Goal: Task Accomplishment & Management: Complete application form

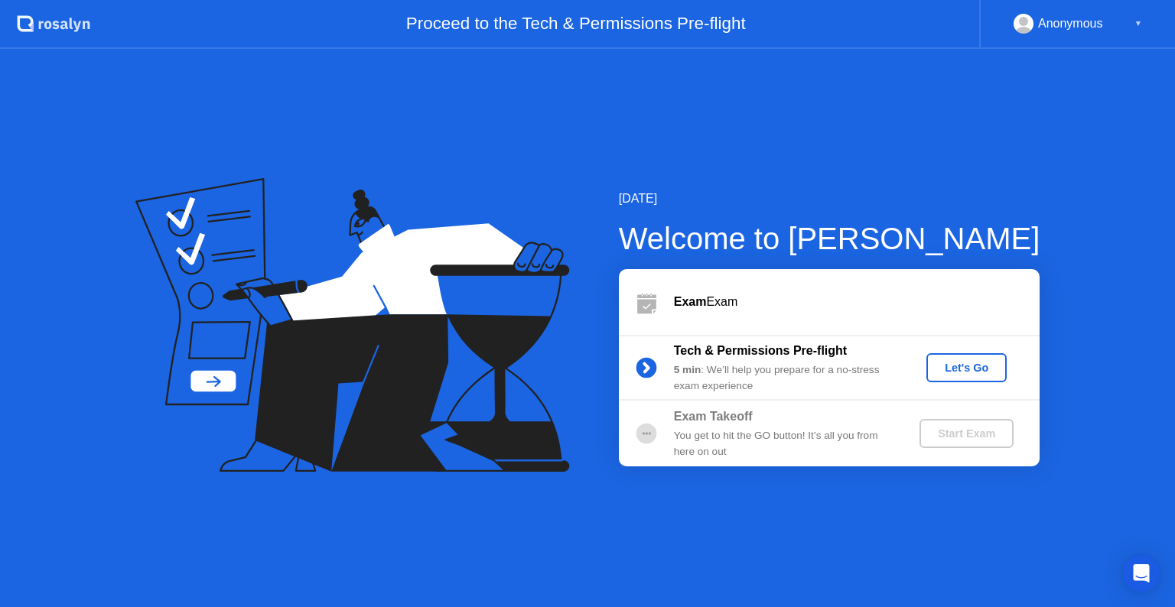
drag, startPoint x: 968, startPoint y: 372, endPoint x: 935, endPoint y: 373, distance: 32.9
click at [885, 468] on div "[DATE] Welcome to [PERSON_NAME] Exam Exam Tech & Permissions Pre-flight 5 min :…" at bounding box center [587, 328] width 1175 height 558
click at [958, 362] on div "Let's Go" at bounding box center [966, 368] width 68 height 12
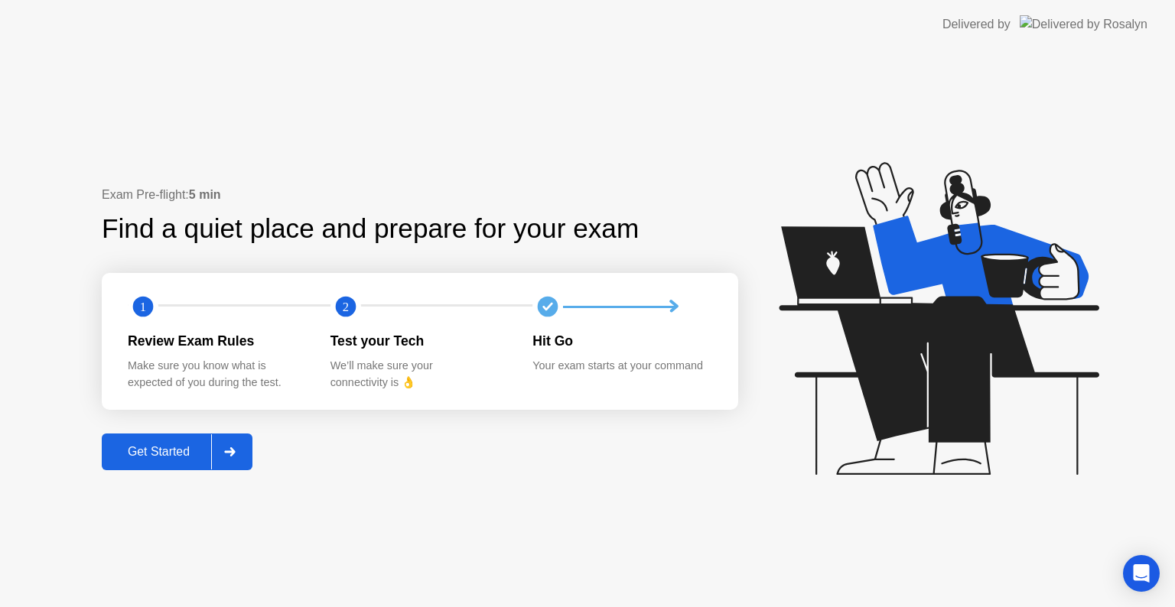
click at [167, 450] on div "Get Started" at bounding box center [158, 452] width 105 height 14
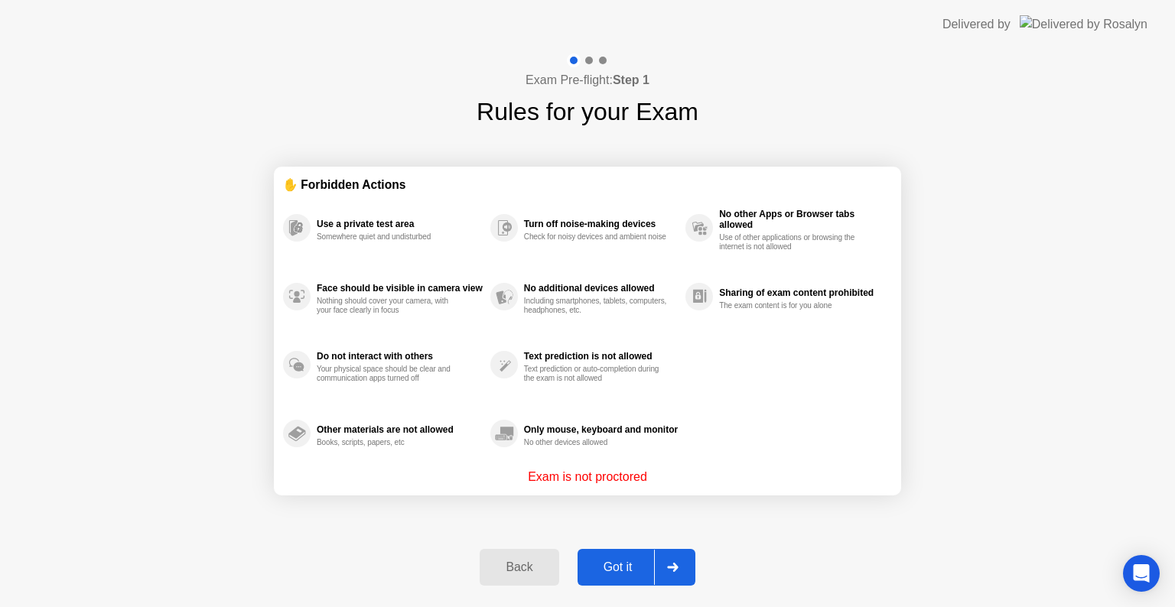
click at [625, 570] on div "Got it" at bounding box center [618, 568] width 72 height 14
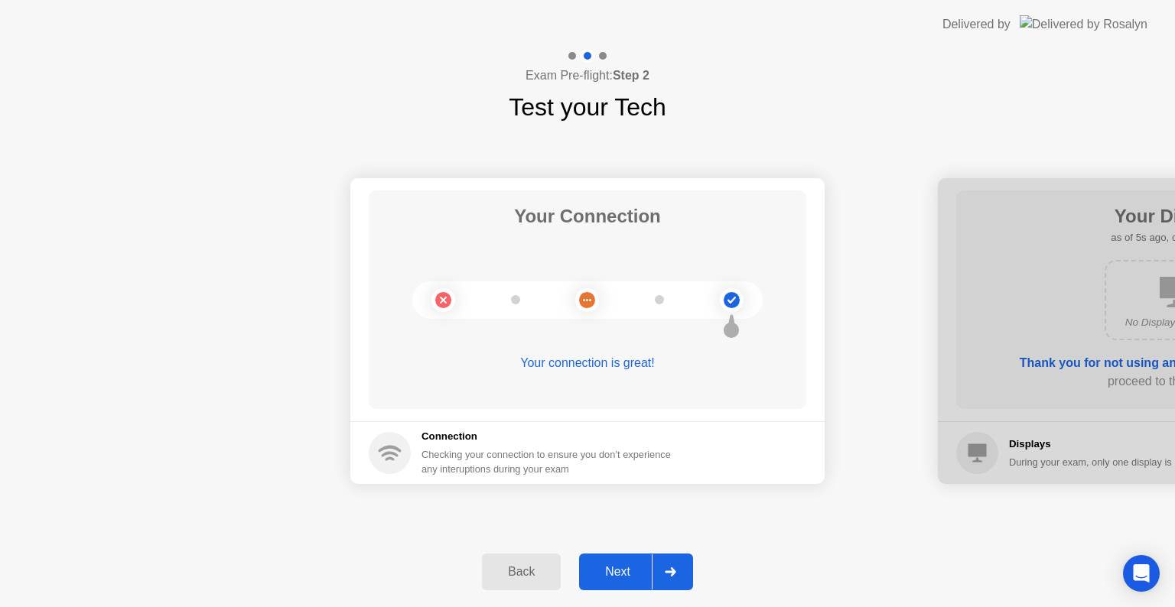
click at [627, 579] on div "Next" at bounding box center [617, 572] width 68 height 14
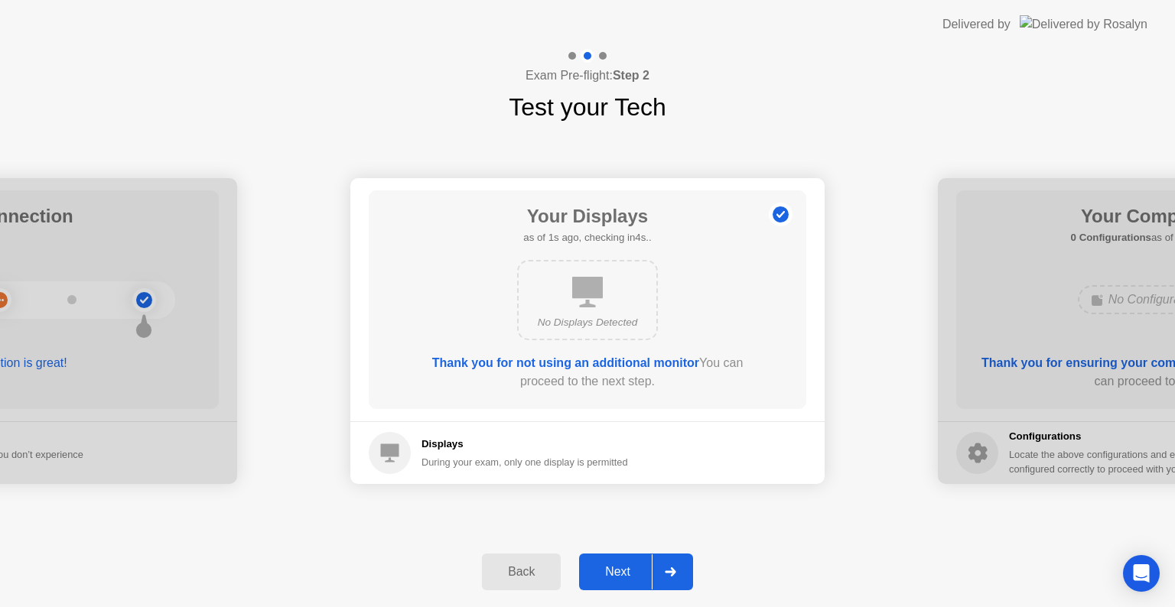
click at [615, 569] on div "Next" at bounding box center [617, 572] width 68 height 14
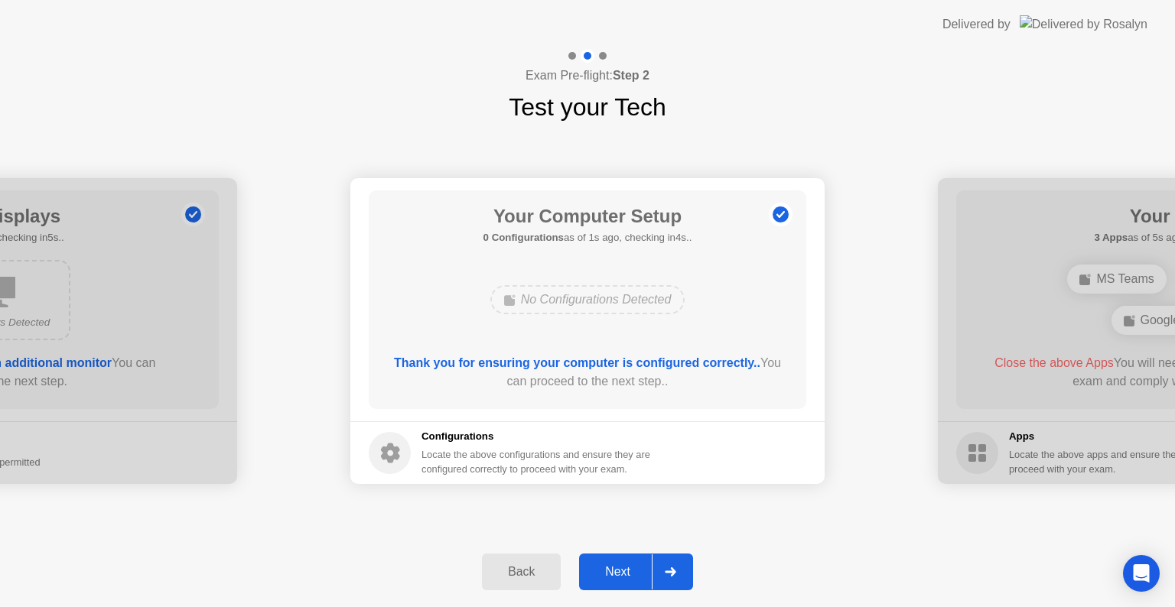
click at [616, 573] on div "Next" at bounding box center [617, 572] width 68 height 14
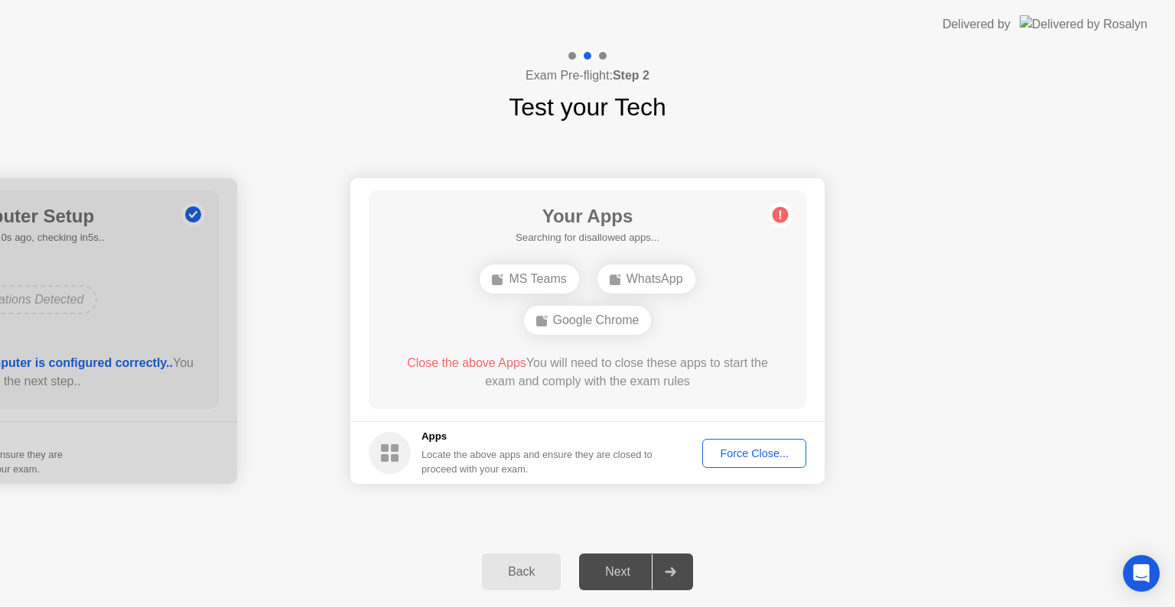
click at [619, 569] on div "Next" at bounding box center [617, 572] width 68 height 14
click at [765, 456] on div "Force Close..." at bounding box center [753, 453] width 93 height 12
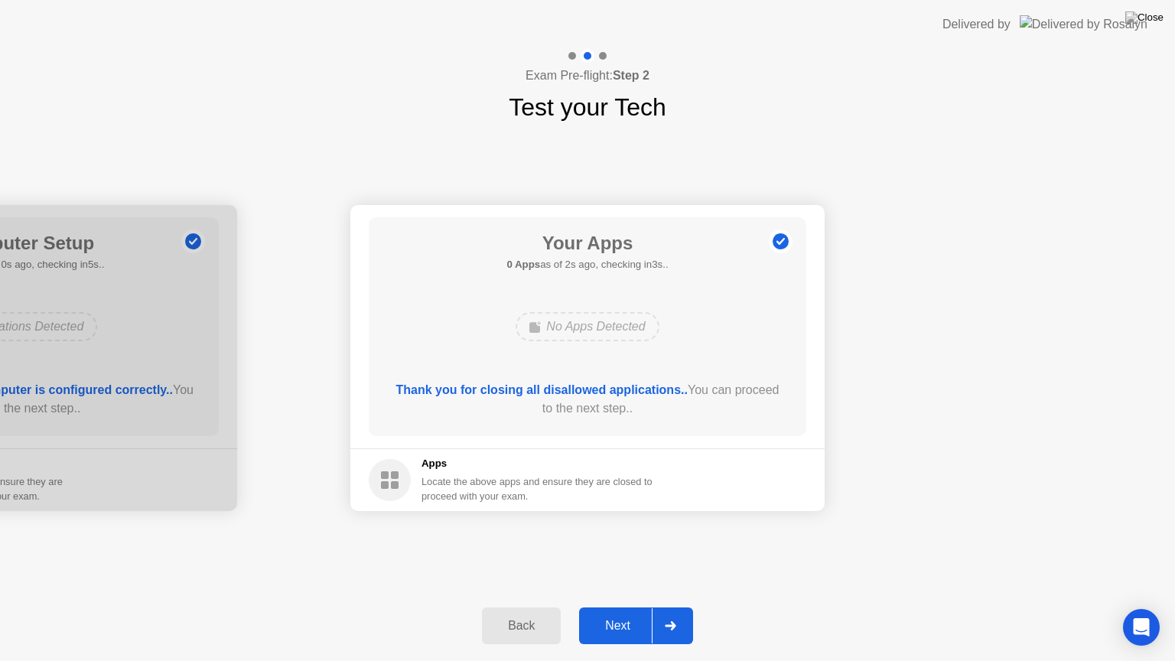
click at [618, 606] on div "Next" at bounding box center [617, 626] width 68 height 14
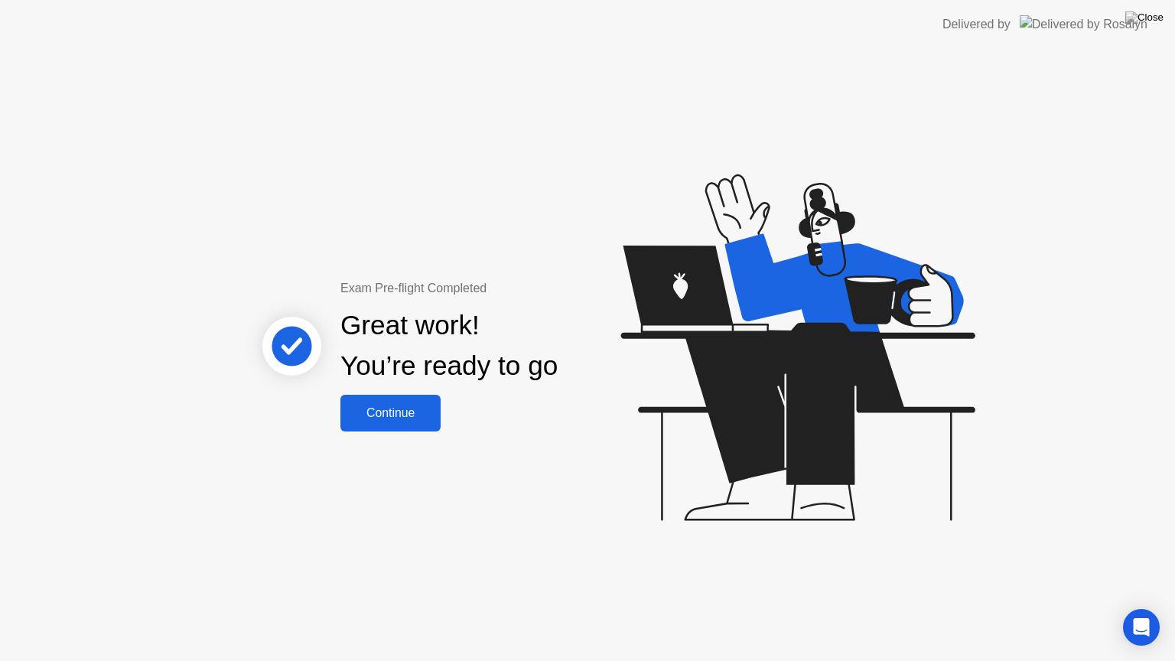
click at [447, 412] on div "Exam Pre-flight Completed Great work! You’re ready to go Continue" at bounding box center [449, 355] width 413 height 152
click at [411, 427] on button "Continue" at bounding box center [390, 413] width 100 height 37
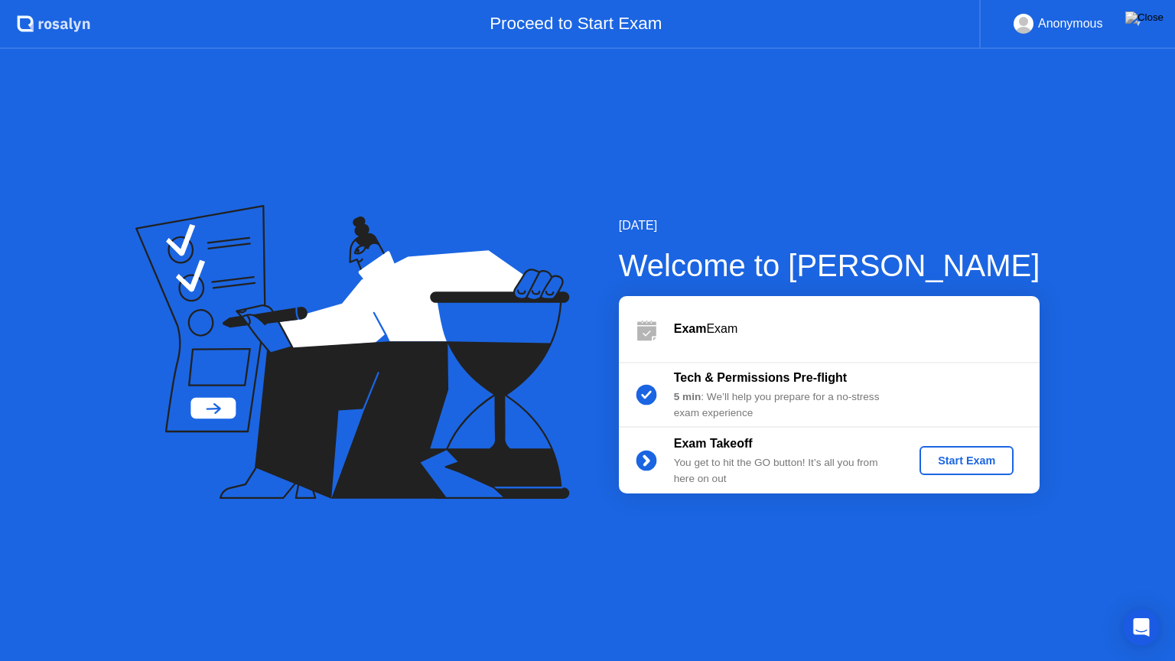
click at [970, 460] on div "Start Exam" at bounding box center [966, 460] width 82 height 12
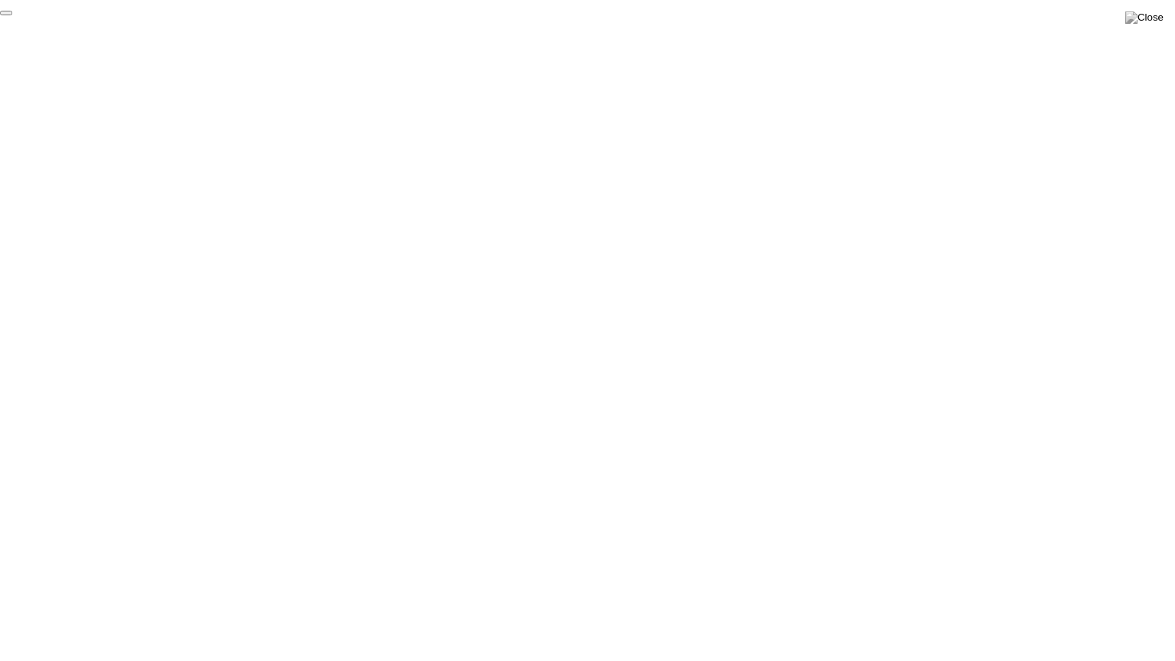
click div "End Proctoring Session"
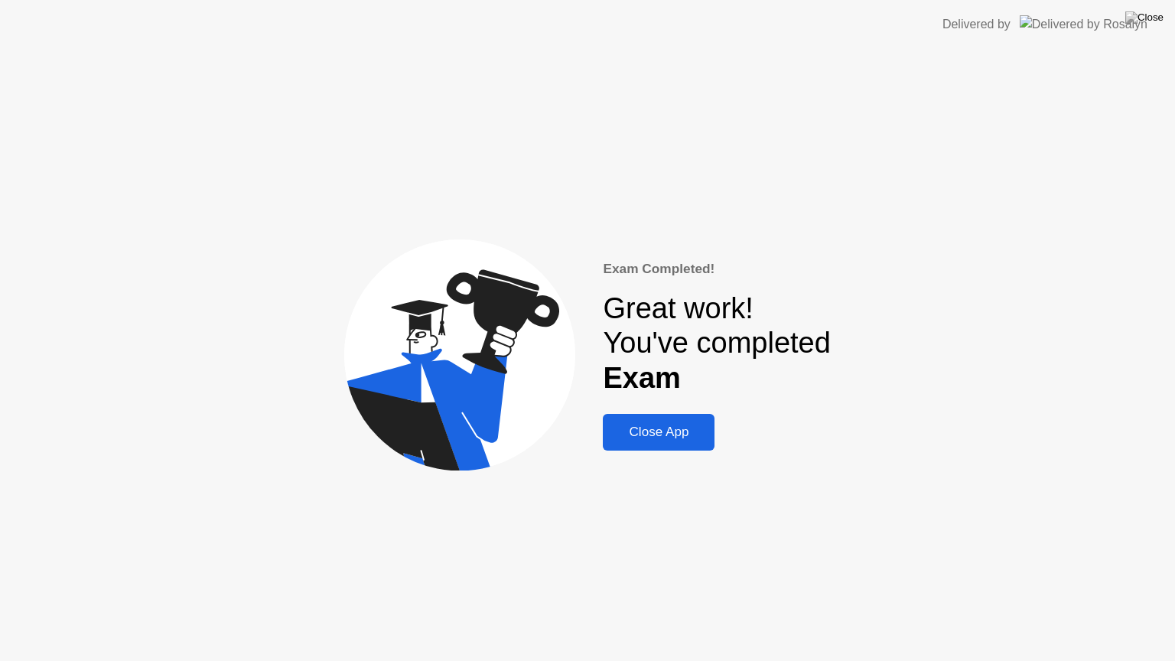
click at [661, 410] on div "Exam Completed! Great work! You've completed Exam Close App" at bounding box center [716, 355] width 227 height 192
click at [659, 424] on div "Close App" at bounding box center [658, 431] width 102 height 15
